Goal: Task Accomplishment & Management: Use online tool/utility

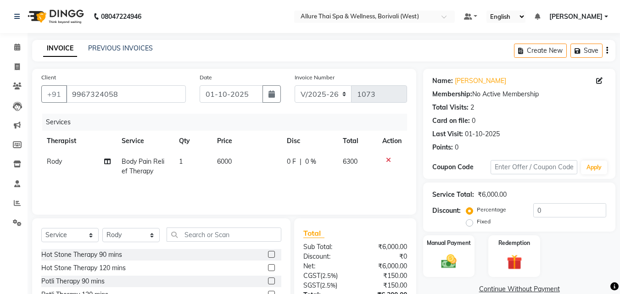
select select "6772"
select select "service"
select select "89462"
click at [20, 83] on icon at bounding box center [17, 86] width 9 height 7
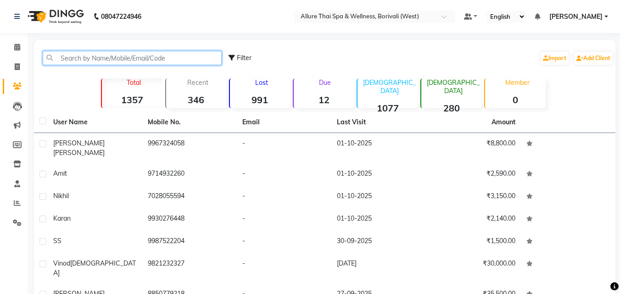
click at [115, 58] on input "text" at bounding box center [132, 58] width 179 height 14
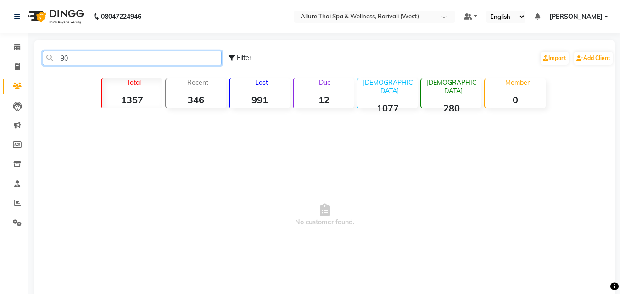
type input "9"
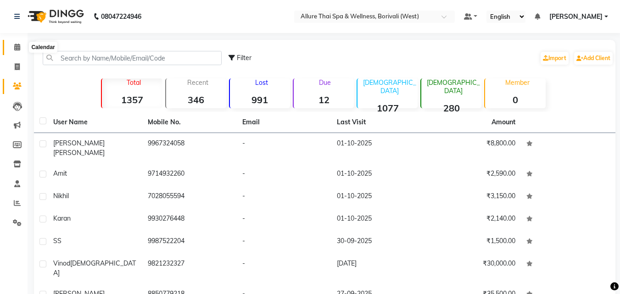
click at [16, 46] on icon at bounding box center [17, 47] width 6 height 7
